Goal: Find specific page/section: Find specific page/section

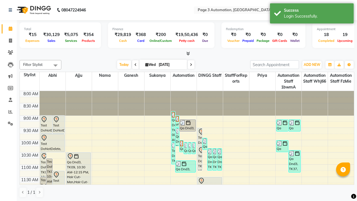
scroll to position [0, 0]
click at [347, 9] on icon at bounding box center [347, 10] width 4 height 4
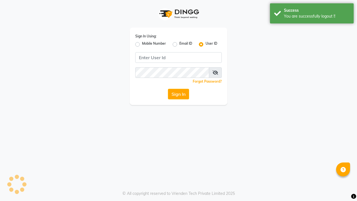
scroll to position [0, 0]
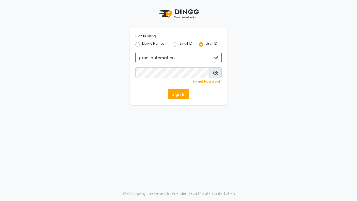
click at [178, 94] on button "Sign In" at bounding box center [178, 94] width 21 height 11
